Goal: Information Seeking & Learning: Find specific fact

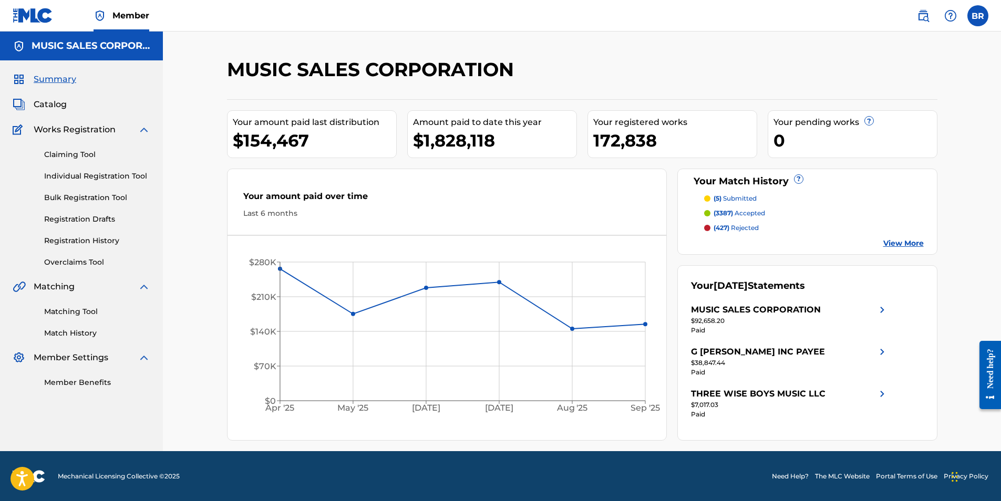
click at [50, 106] on span "Catalog" at bounding box center [50, 104] width 33 height 13
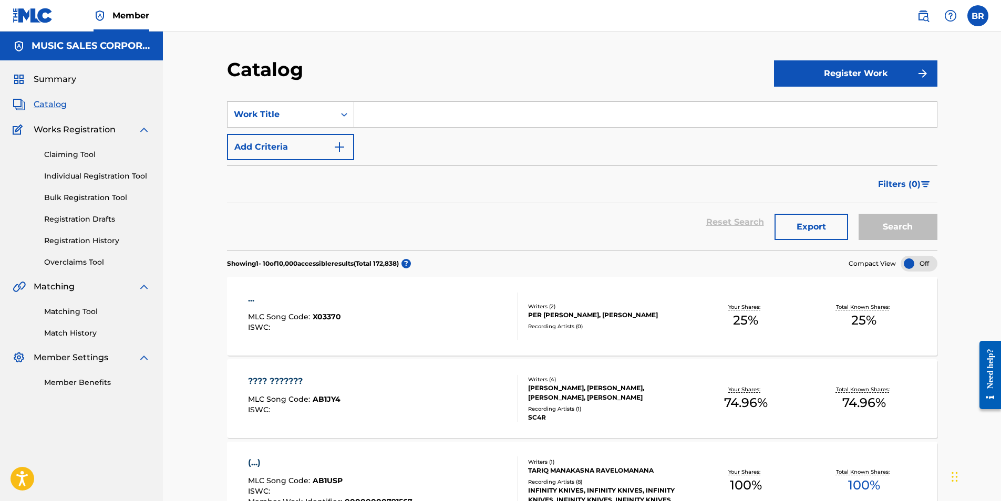
click at [366, 110] on input "Search Form" at bounding box center [645, 114] width 583 height 25
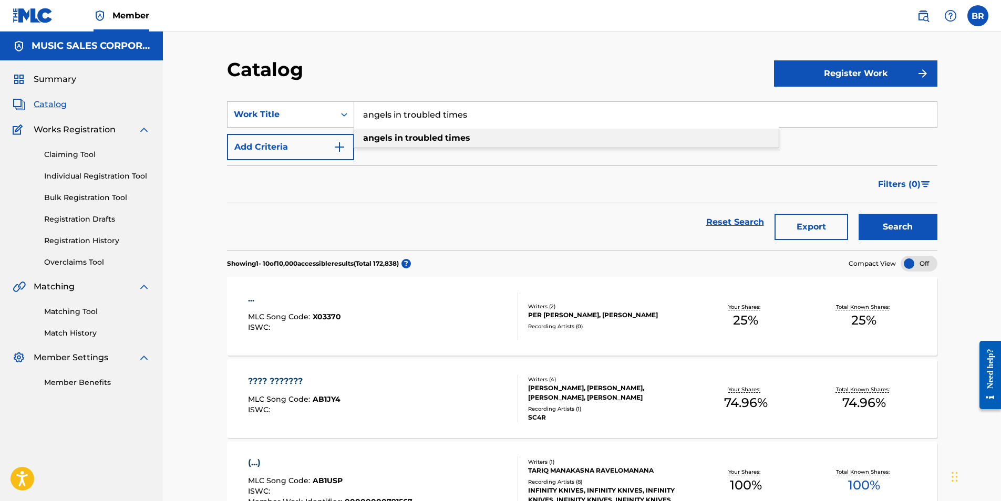
type input "angels in troubled times"
click at [404, 143] on div "angels in troubled times" at bounding box center [566, 138] width 424 height 19
click at [897, 228] on button "Search" at bounding box center [897, 227] width 79 height 26
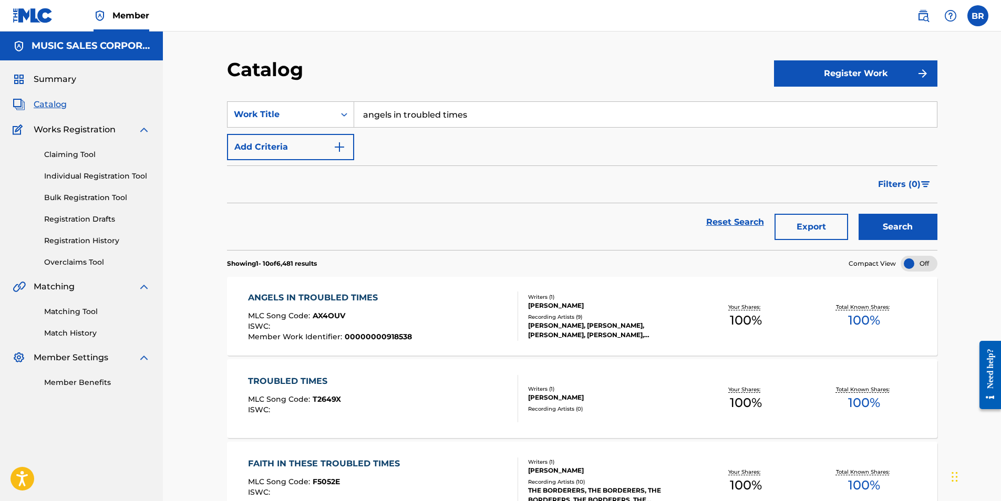
click at [316, 295] on div "ANGELS IN TROUBLED TIMES" at bounding box center [330, 298] width 164 height 13
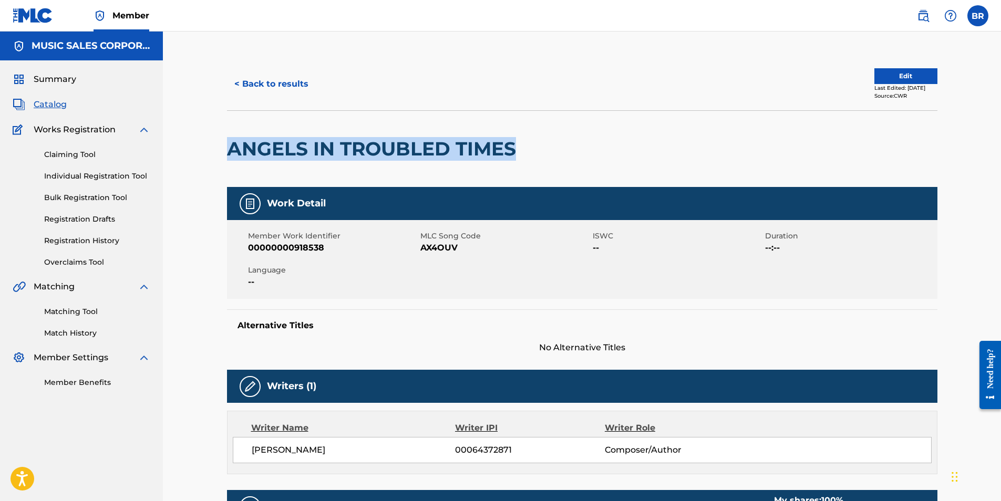
drag, startPoint x: 515, startPoint y: 147, endPoint x: 230, endPoint y: 147, distance: 284.7
click at [230, 147] on h2 "ANGELS IN TROUBLED TIMES" at bounding box center [374, 149] width 294 height 24
copy h2 "ANGELS IN TROUBLED TIMES"
